Goal: Information Seeking & Learning: Learn about a topic

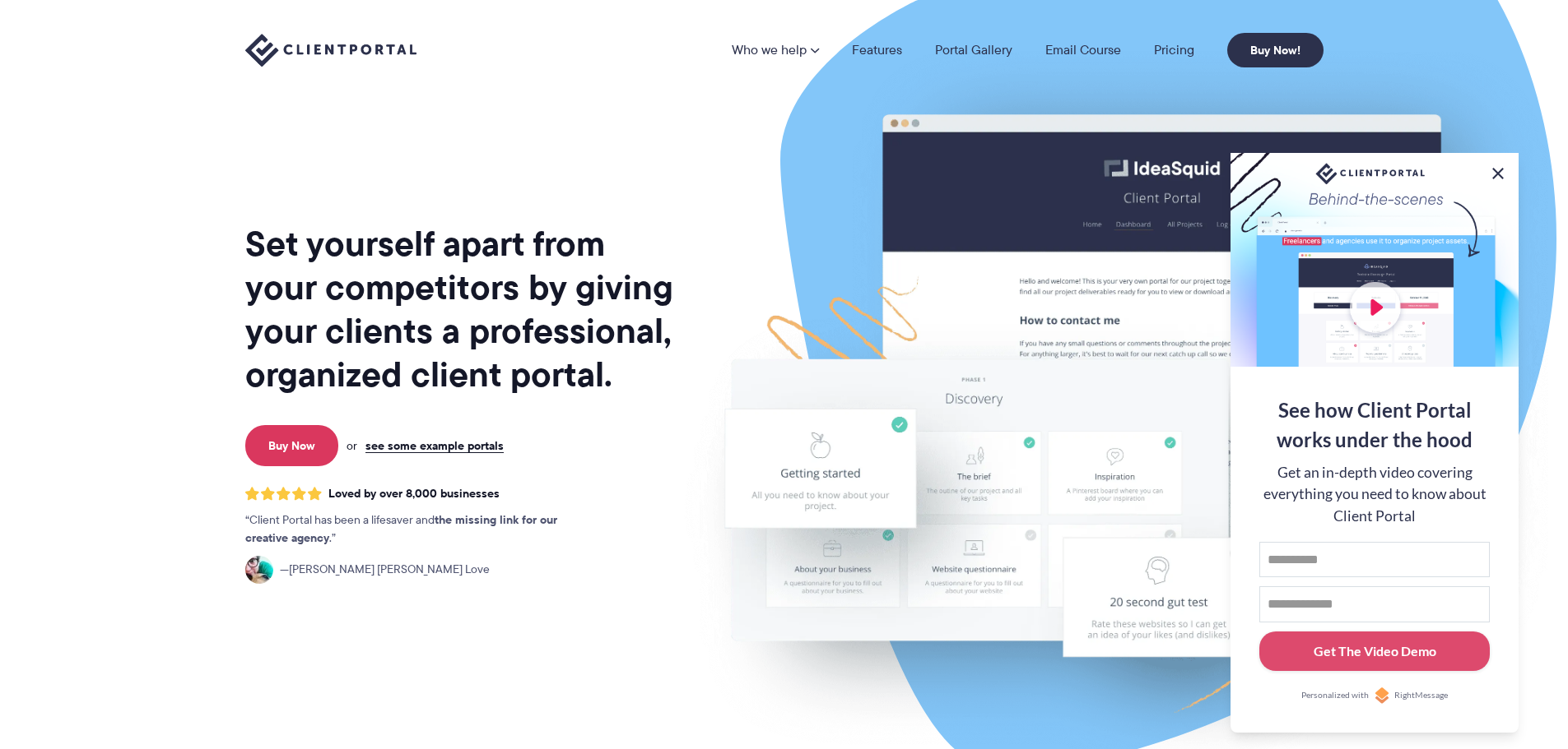
click at [1504, 169] on button at bounding box center [1498, 174] width 20 height 20
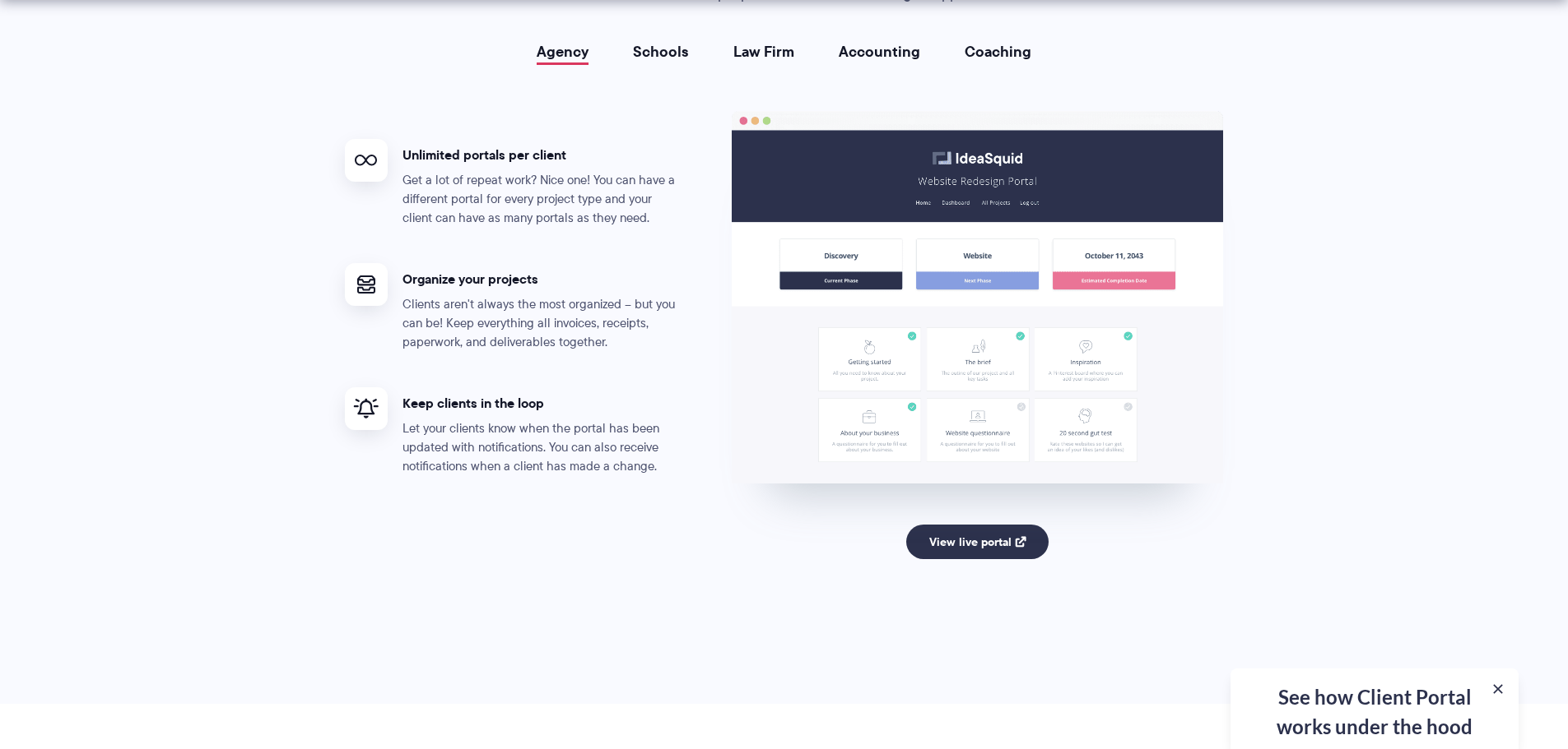
scroll to position [3289, 0]
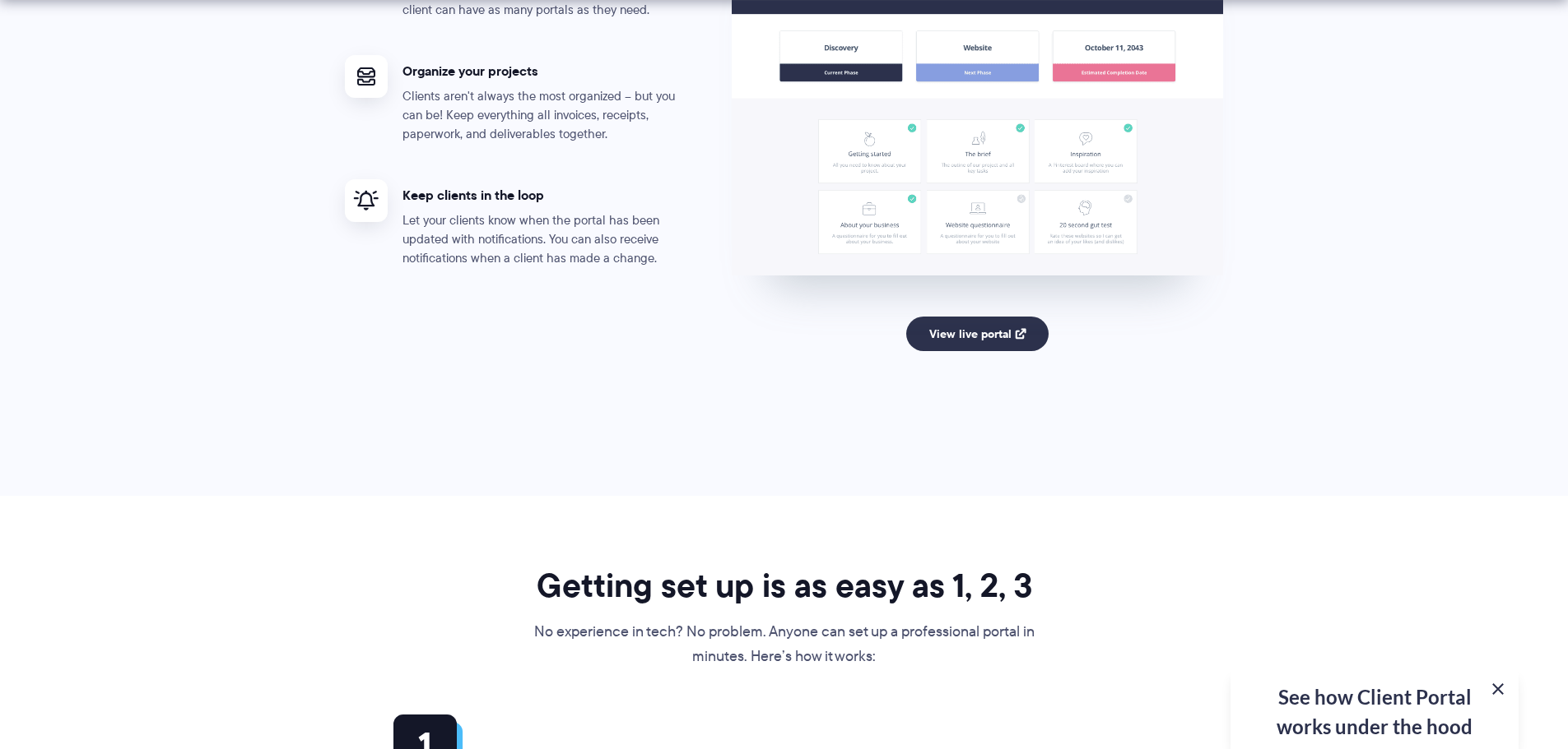
click at [1499, 689] on button at bounding box center [1498, 689] width 20 height 20
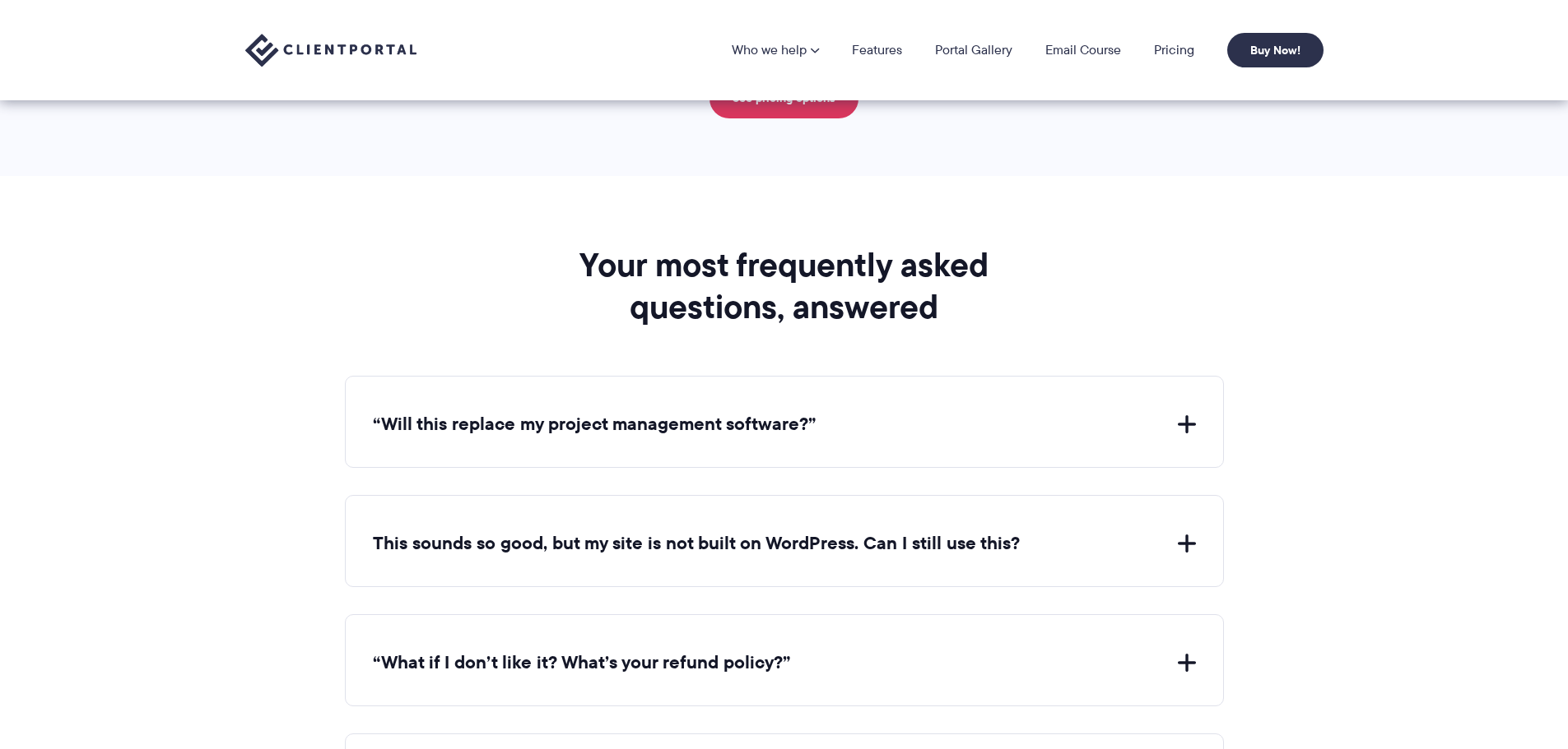
scroll to position [5593, 0]
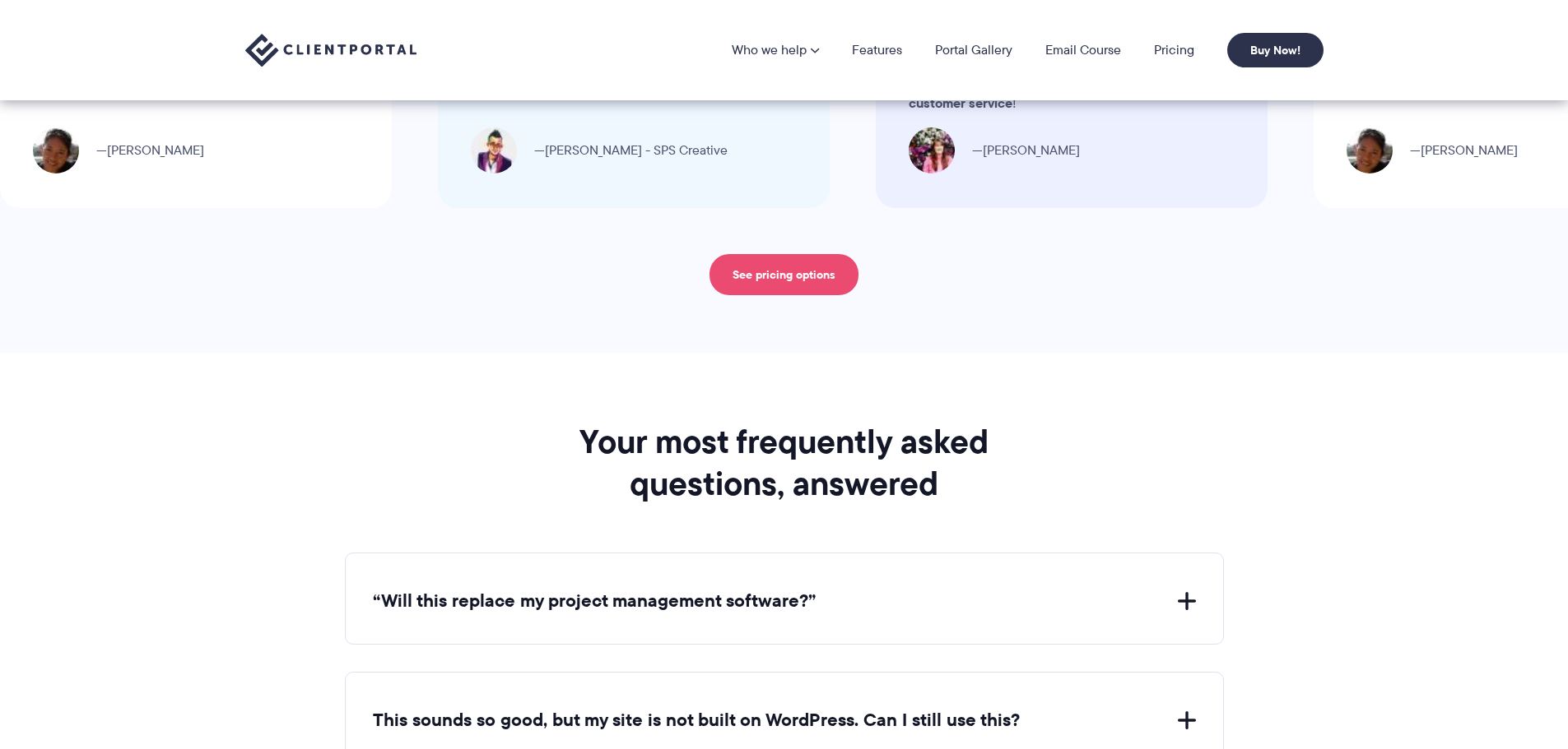
click at [810, 268] on link "See pricing options" at bounding box center [783, 275] width 149 height 42
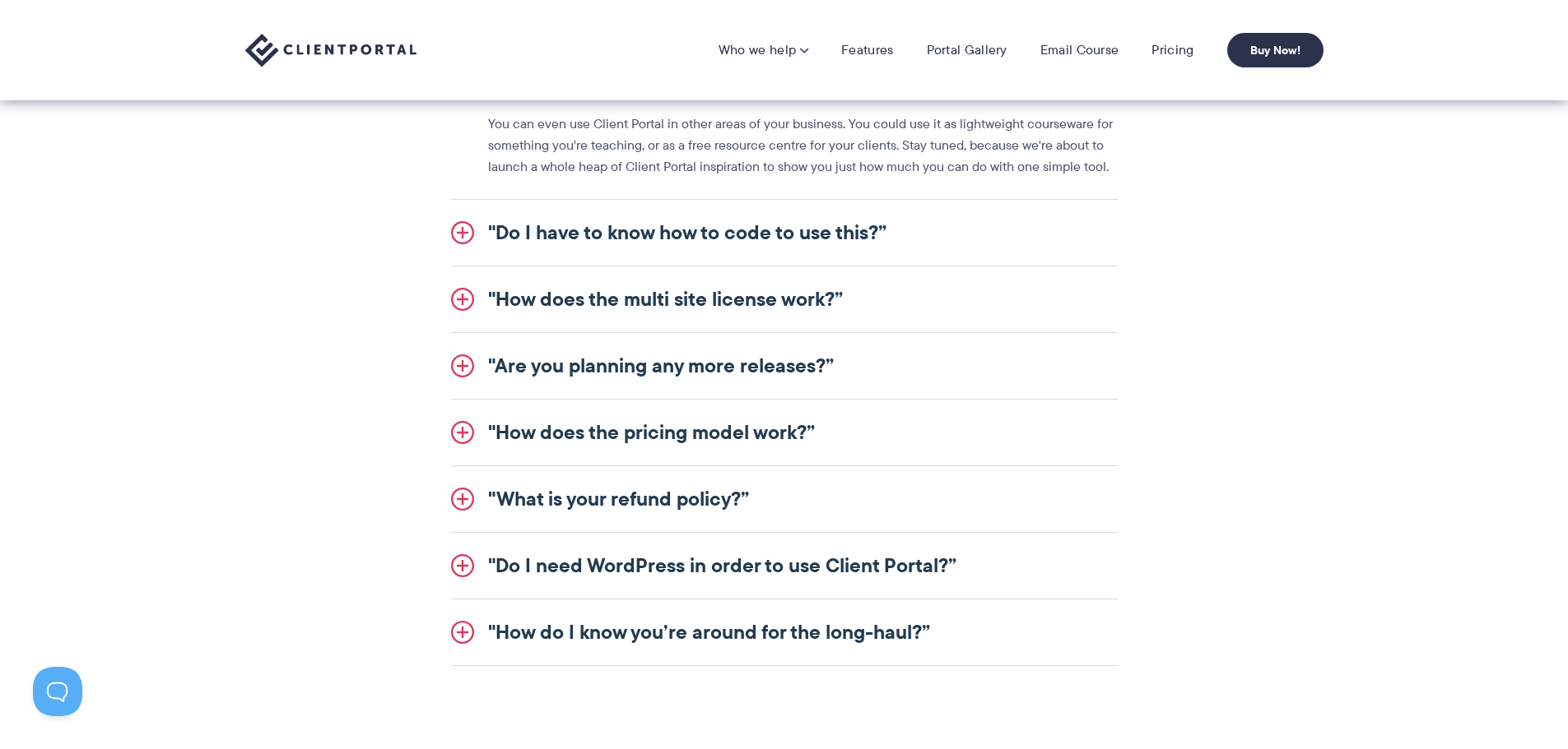
scroll to position [1974, 0]
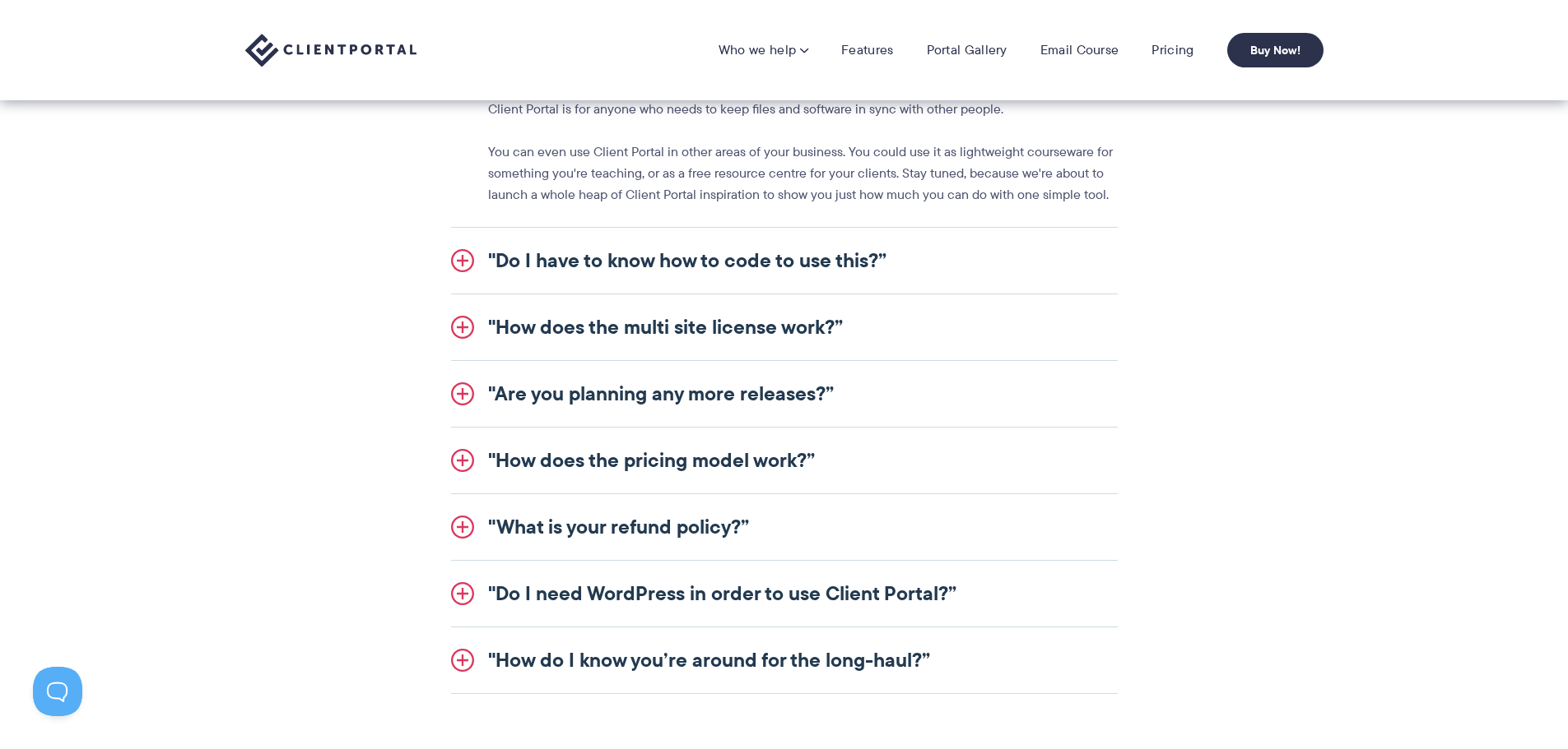
click at [760, 472] on link ""How does the pricing model work?”" at bounding box center [784, 460] width 666 height 66
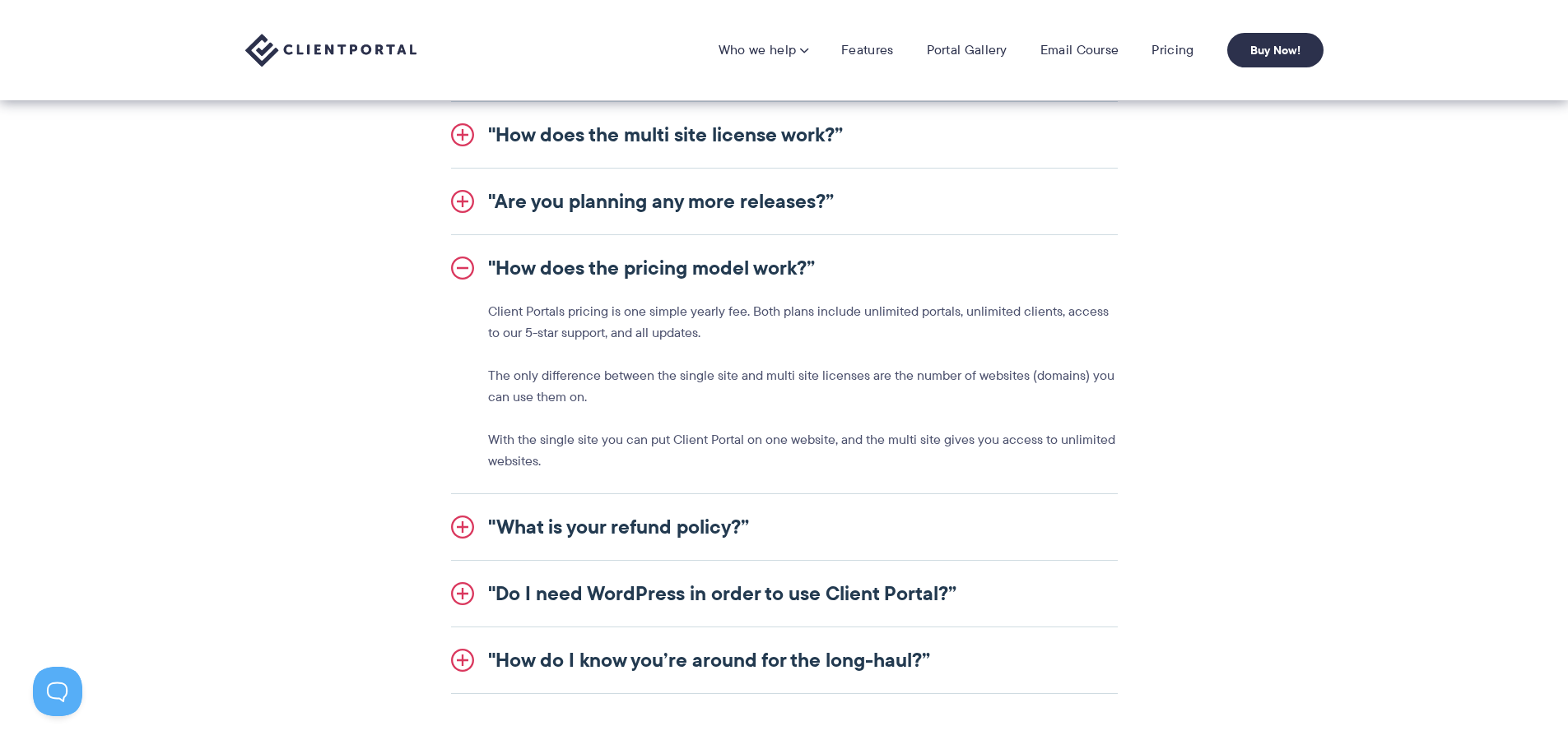
click at [947, 278] on link ""How does the pricing model work?”" at bounding box center [784, 268] width 666 height 66
click at [753, 287] on link ""How does the pricing model work?”" at bounding box center [784, 268] width 666 height 66
click at [935, 582] on link ""Do I need WordPress in order to use Client Portal?”" at bounding box center [784, 594] width 666 height 66
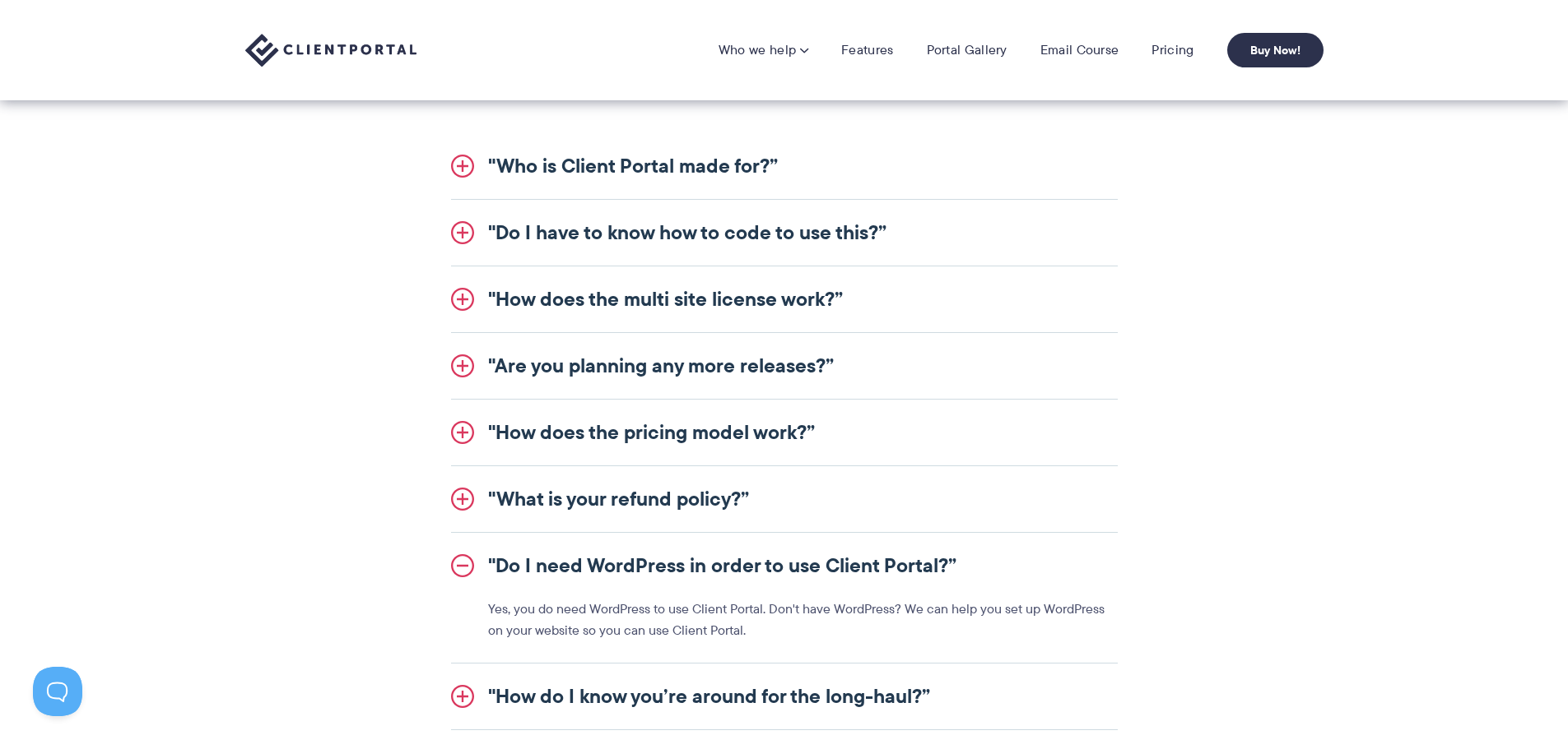
scroll to position [1727, 0]
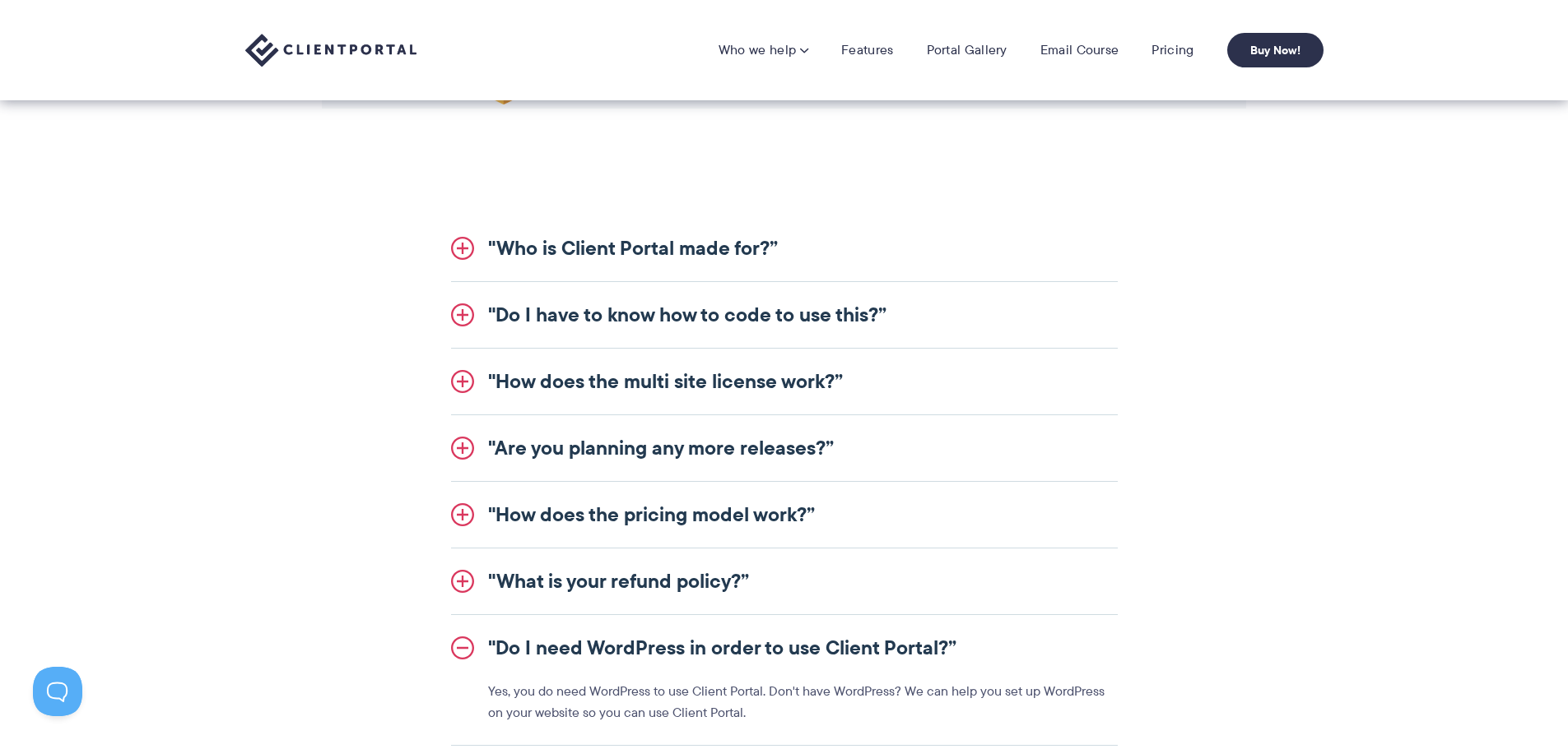
click at [775, 257] on link ""Who is Client Portal made for?”" at bounding box center [784, 248] width 666 height 66
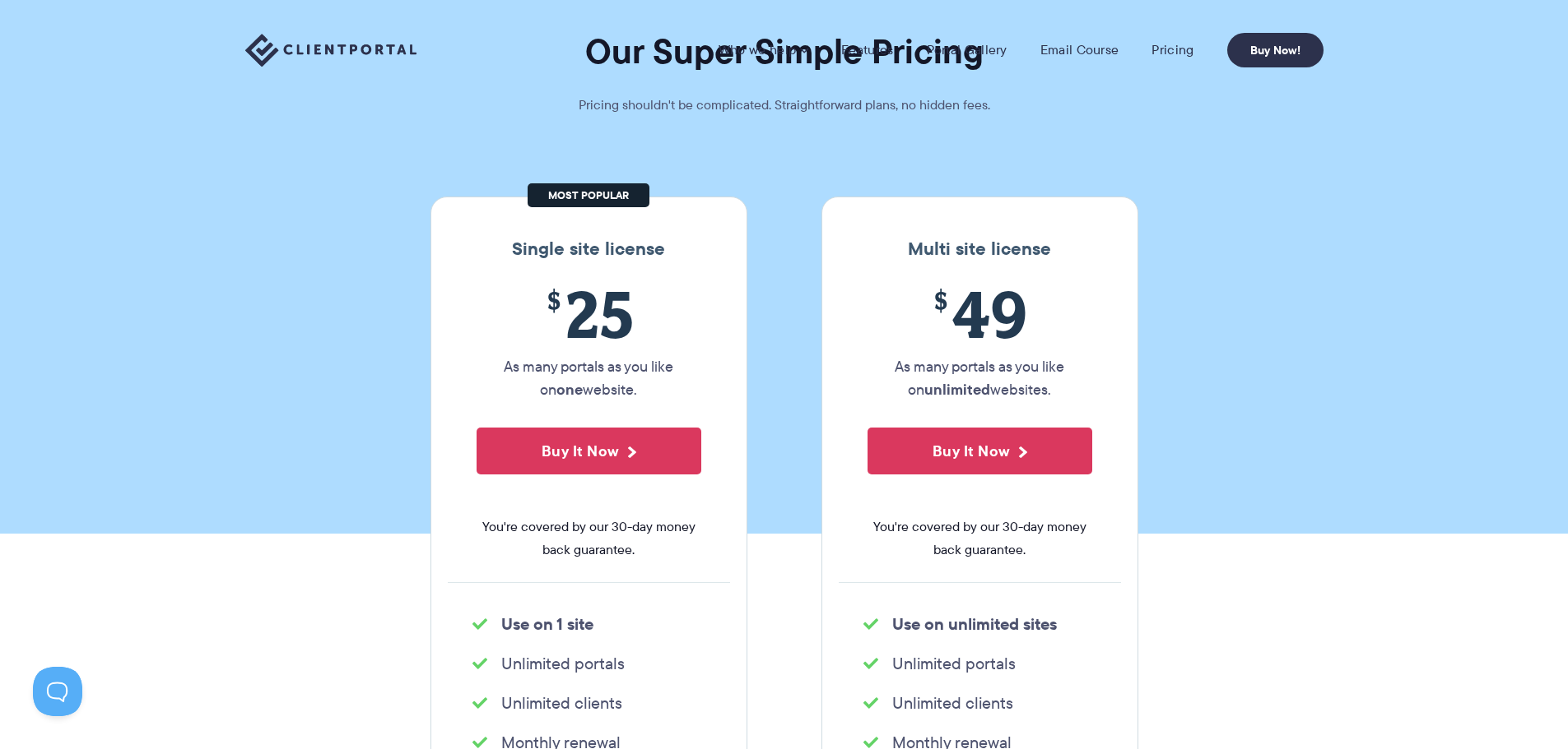
scroll to position [0, 0]
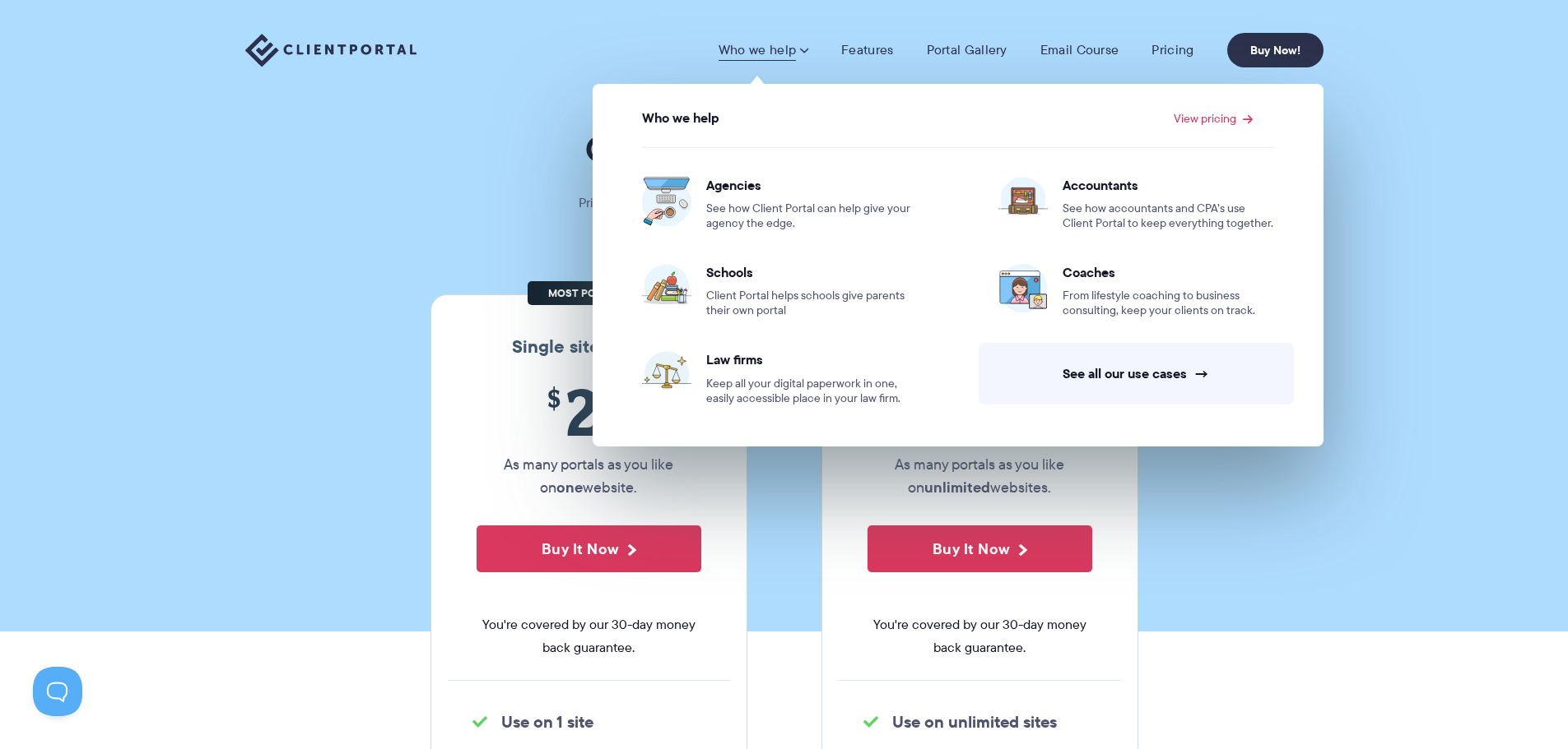
click at [298, 57] on img at bounding box center [330, 50] width 171 height 34
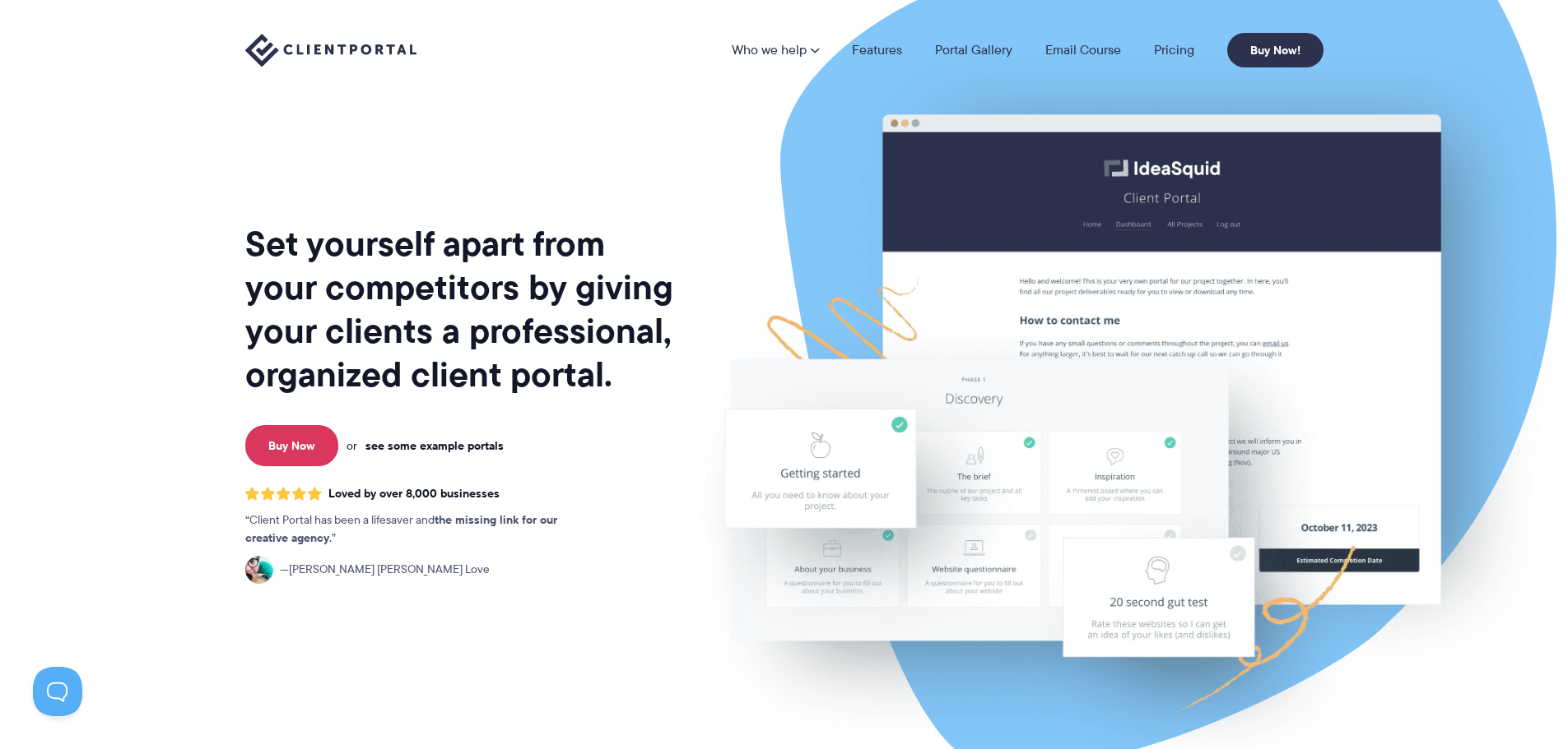
click at [420, 454] on link "see some example portals" at bounding box center [435, 446] width 138 height 15
